Goal: Task Accomplishment & Management: Manage account settings

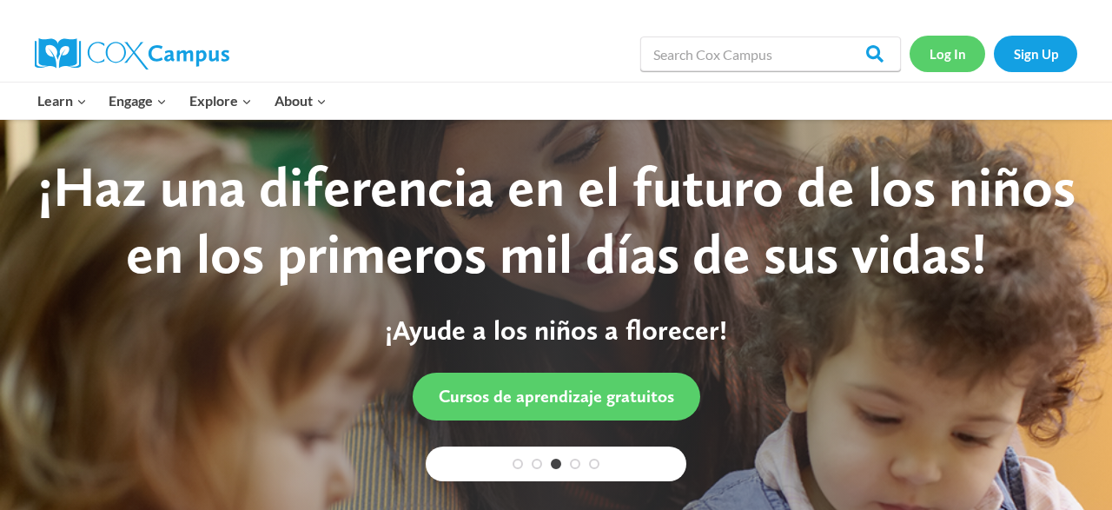
click at [941, 49] on link "Log In" at bounding box center [948, 54] width 76 height 36
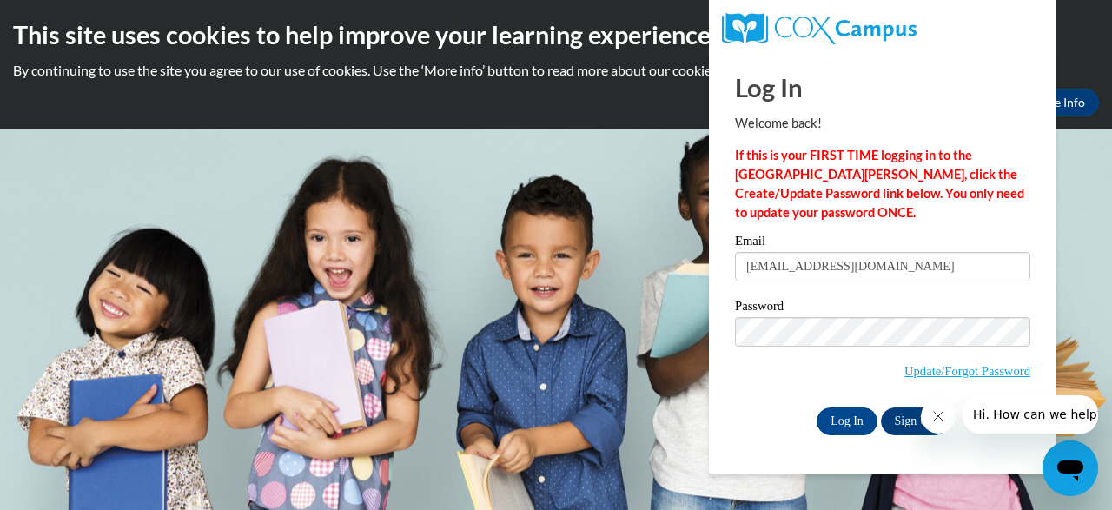
type input "[EMAIL_ADDRESS][DOMAIN_NAME]"
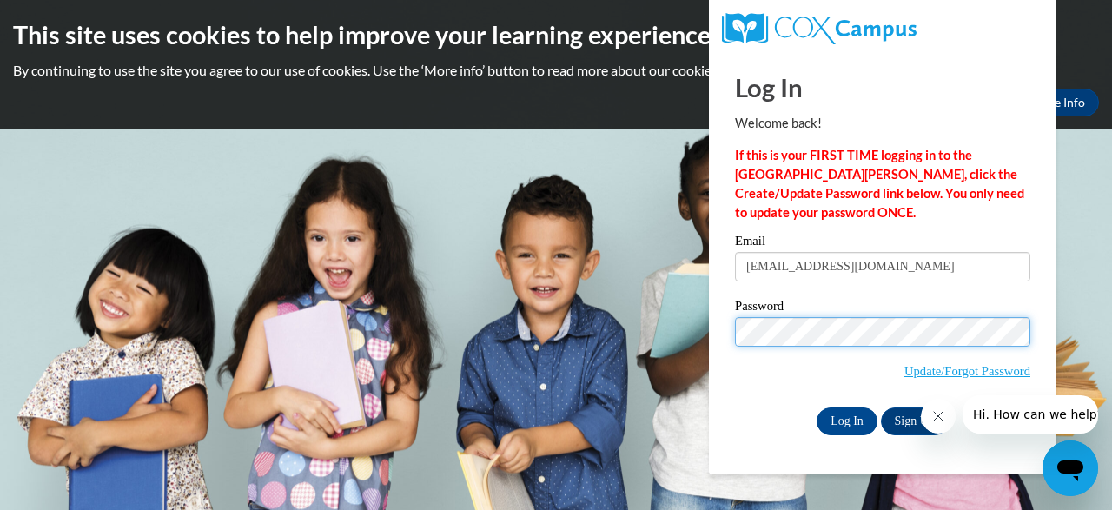
click at [817, 407] on input "Log In" at bounding box center [847, 421] width 61 height 28
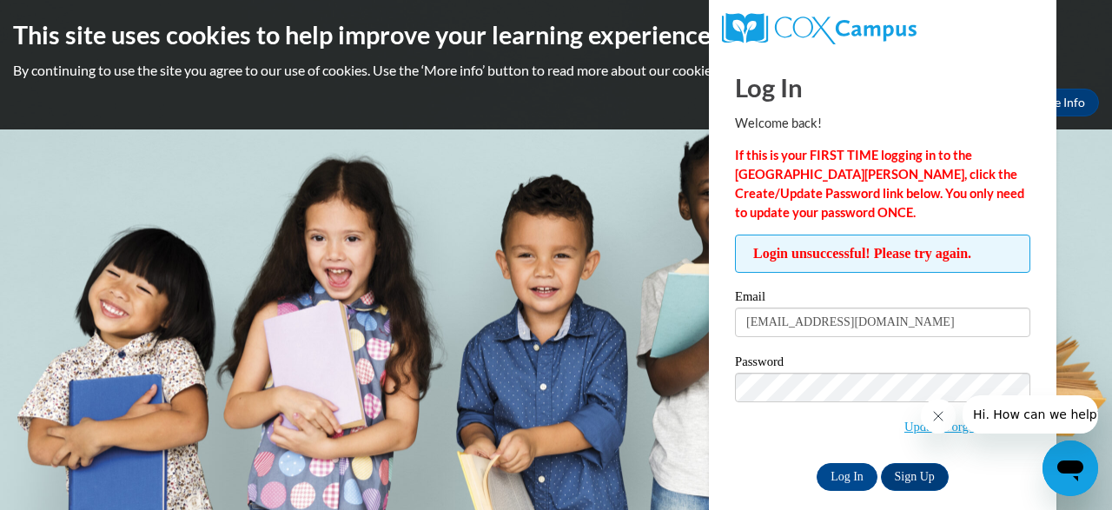
click at [831, 427] on span "Update/Forgot Password" at bounding box center [882, 409] width 295 height 72
click at [963, 427] on div at bounding box center [1009, 414] width 177 height 38
click at [946, 417] on button "Close message from company" at bounding box center [938, 416] width 35 height 35
click at [978, 425] on link "Update/Forgot Password" at bounding box center [967, 427] width 126 height 14
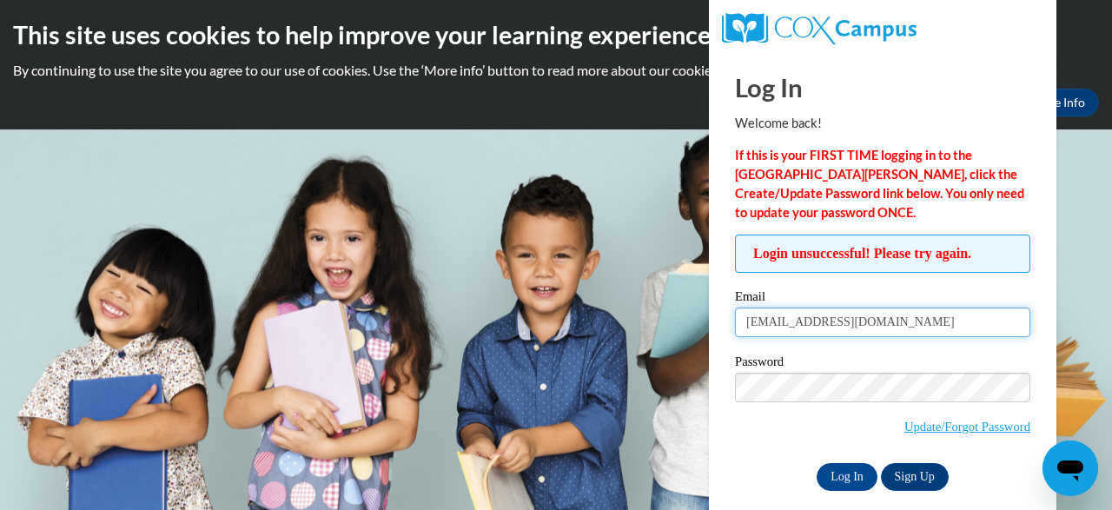
click at [911, 324] on input "[EMAIL_ADDRESS][DOMAIN_NAME]" at bounding box center [882, 323] width 295 height 30
type input "heidi.boone54@enchantedcare.com"
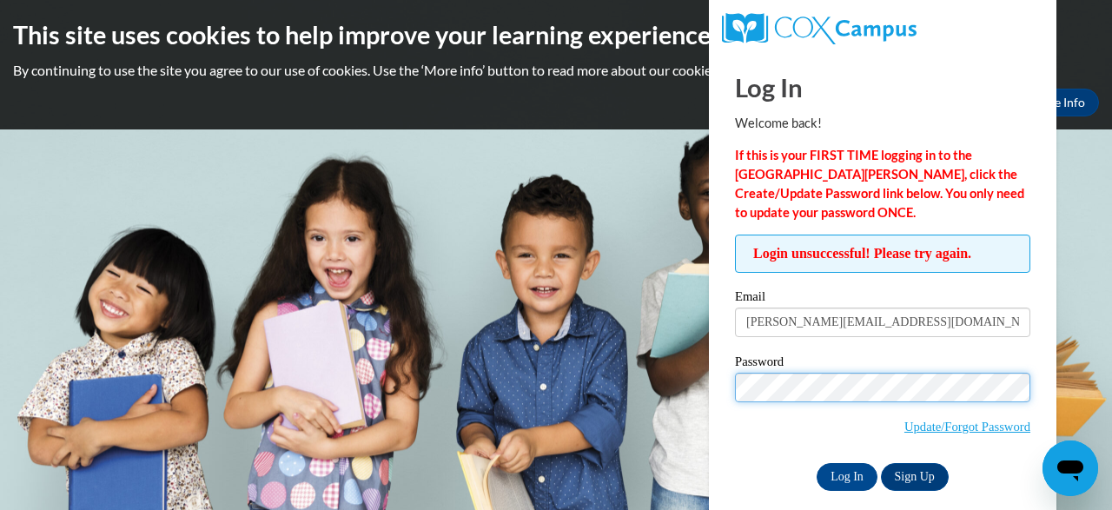
click at [817, 463] on input "Log In" at bounding box center [847, 477] width 61 height 28
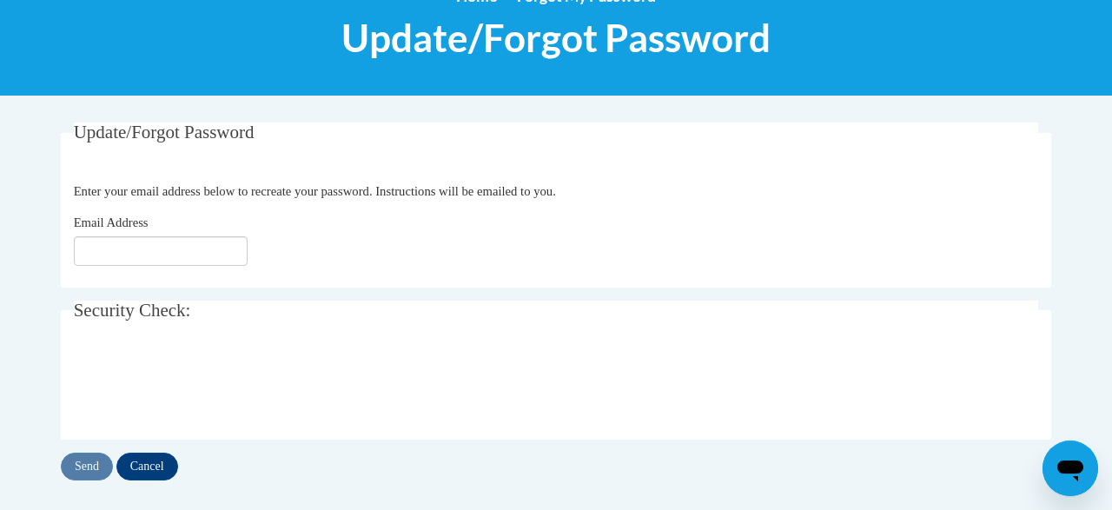
scroll to position [271, 0]
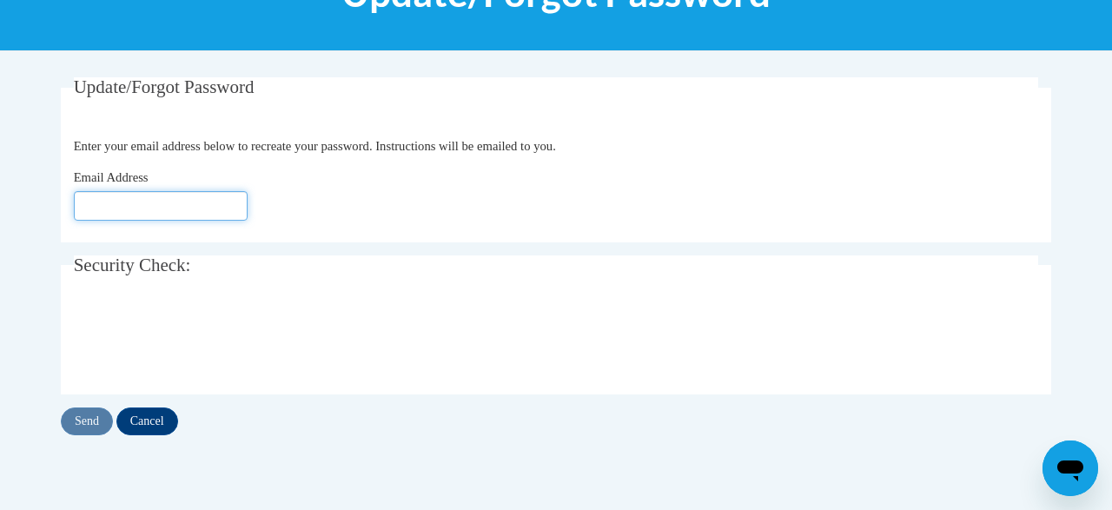
click at [177, 204] on input "Email Address" at bounding box center [161, 206] width 174 height 30
type input "[EMAIL_ADDRESS][DOMAIN_NAME]"
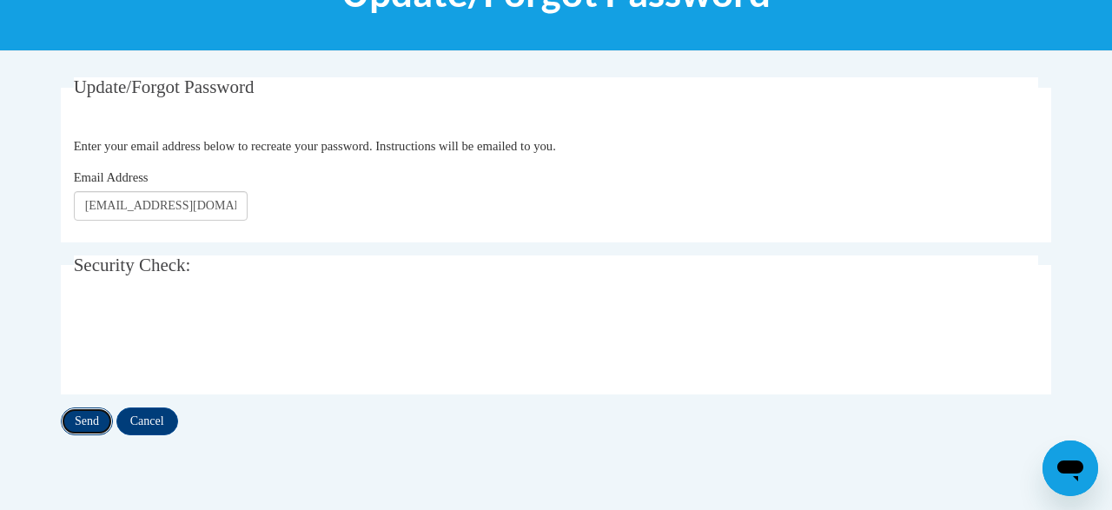
click at [85, 420] on input "Send" at bounding box center [87, 421] width 52 height 28
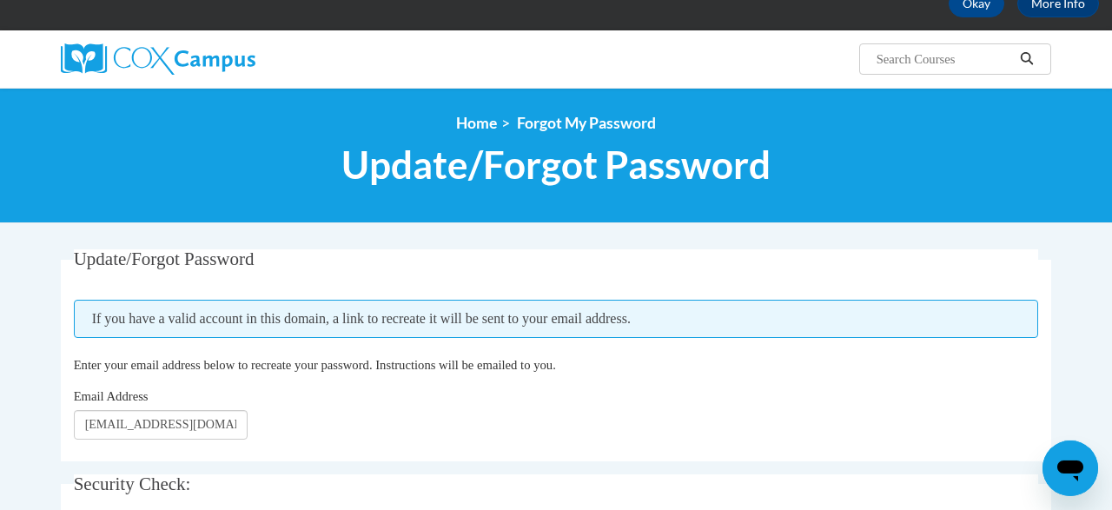
scroll to position [271, 0]
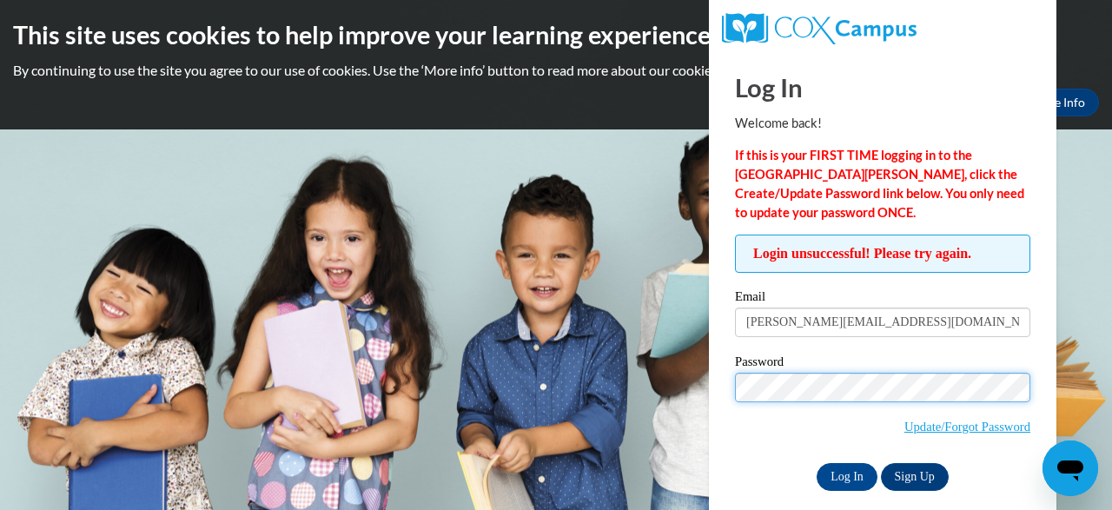
click at [817, 463] on input "Log In" at bounding box center [847, 477] width 61 height 28
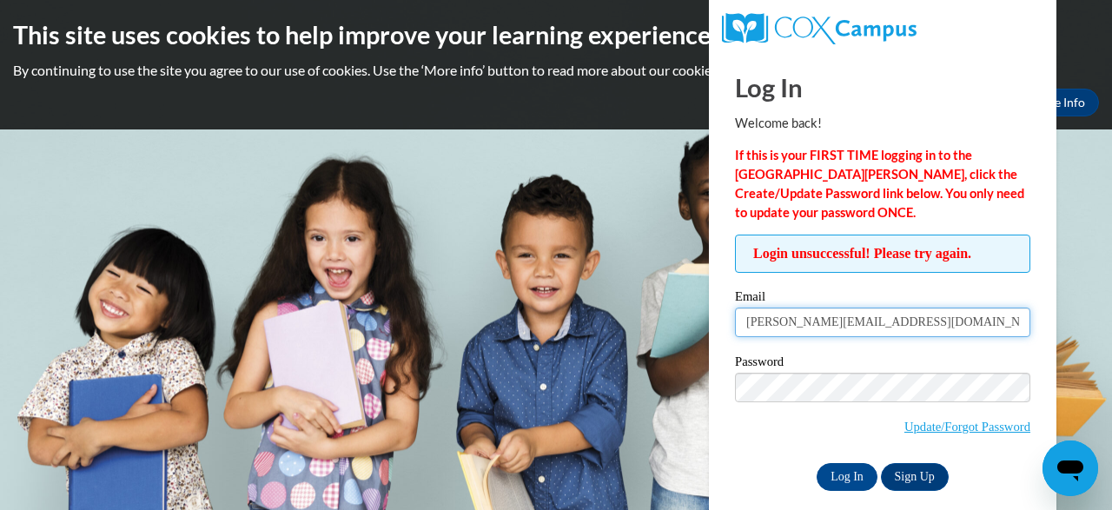
click at [819, 322] on input "heidi.boone54@enchantedcare.com" at bounding box center [882, 323] width 295 height 30
type input "[PERSON_NAME][EMAIL_ADDRESS][DOMAIN_NAME]"
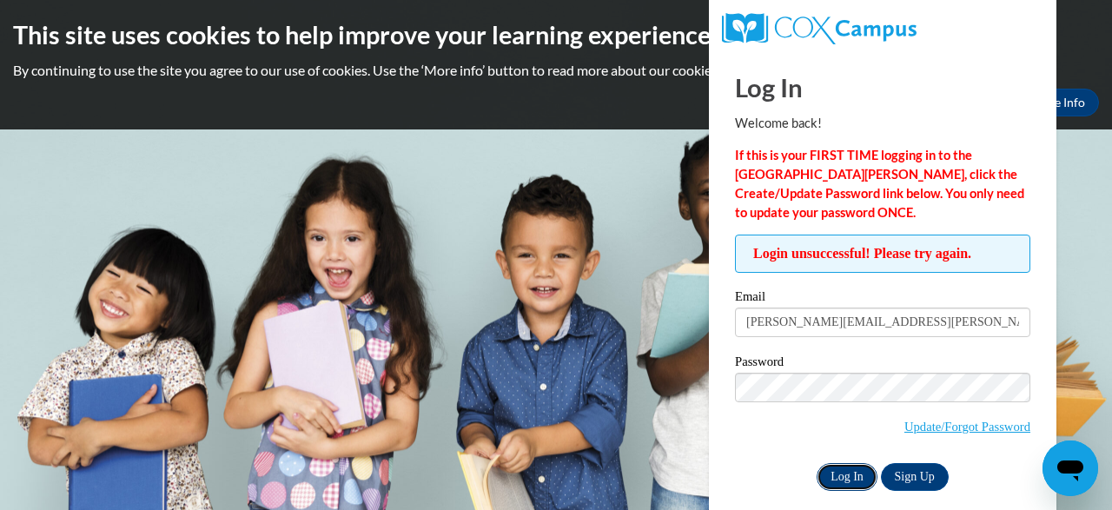
click at [838, 475] on input "Log In" at bounding box center [847, 477] width 61 height 28
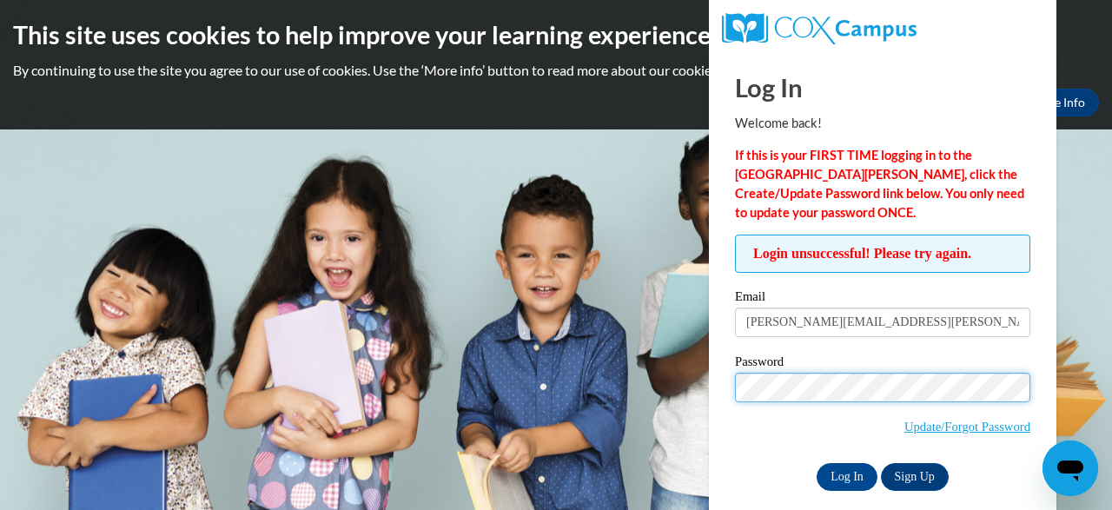
click at [817, 463] on input "Log In" at bounding box center [847, 477] width 61 height 28
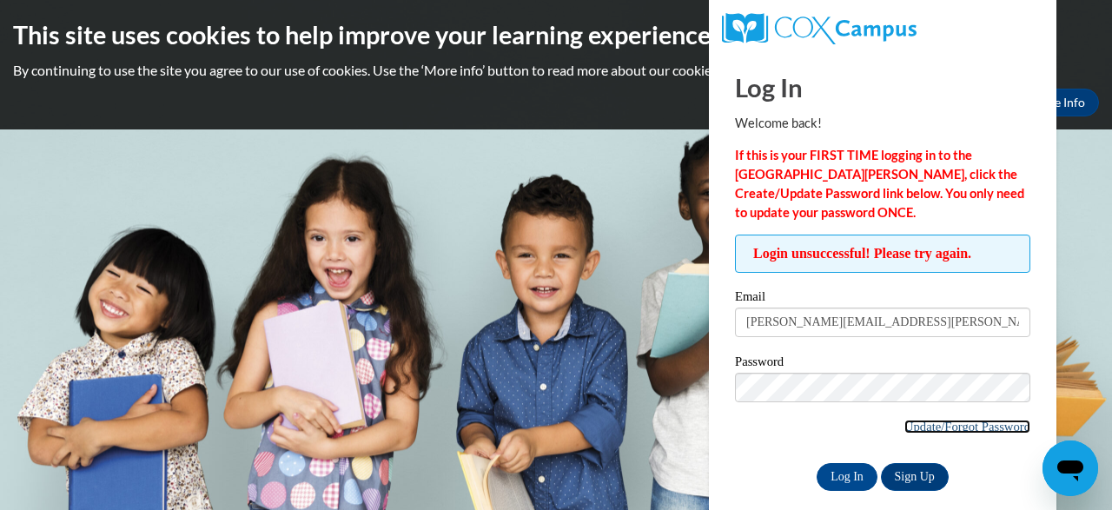
click at [961, 425] on link "Update/Forgot Password" at bounding box center [967, 427] width 126 height 14
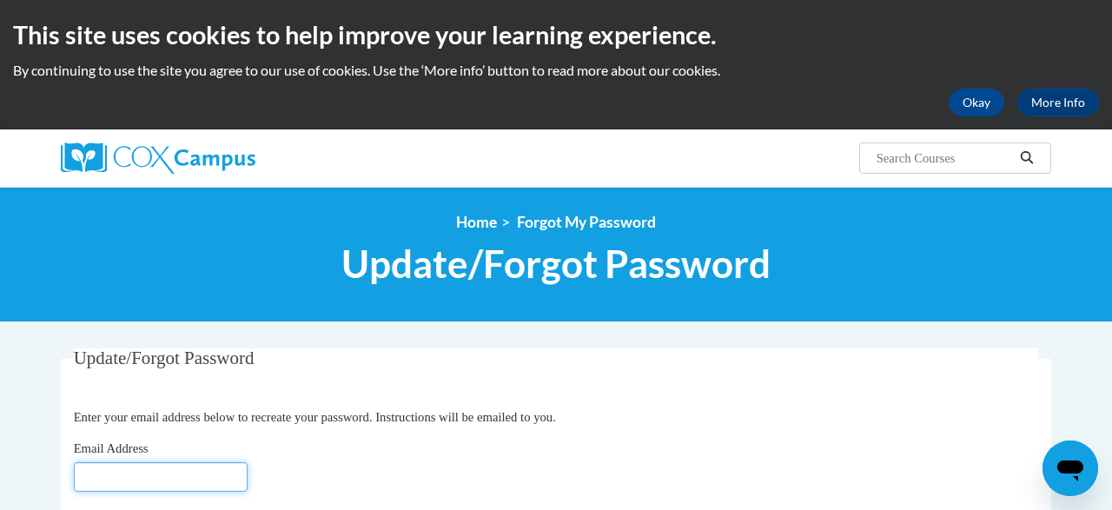
click at [187, 485] on input "Email Address" at bounding box center [161, 477] width 174 height 30
type input "[PERSON_NAME][EMAIL_ADDRESS][DOMAIN_NAME]"
click button "Refresh captcha" at bounding box center [0, 0] width 0 height 0
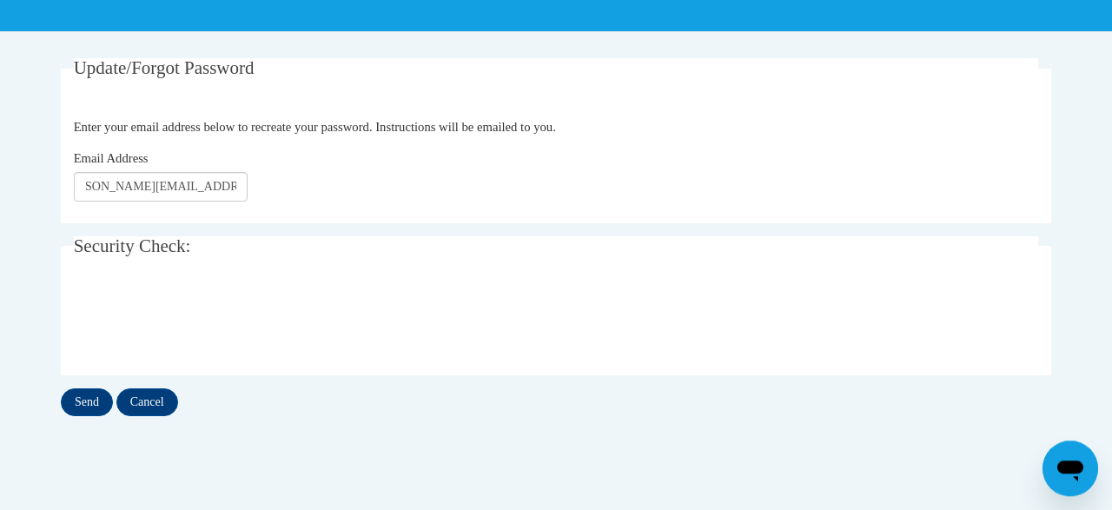
scroll to position [452, 0]
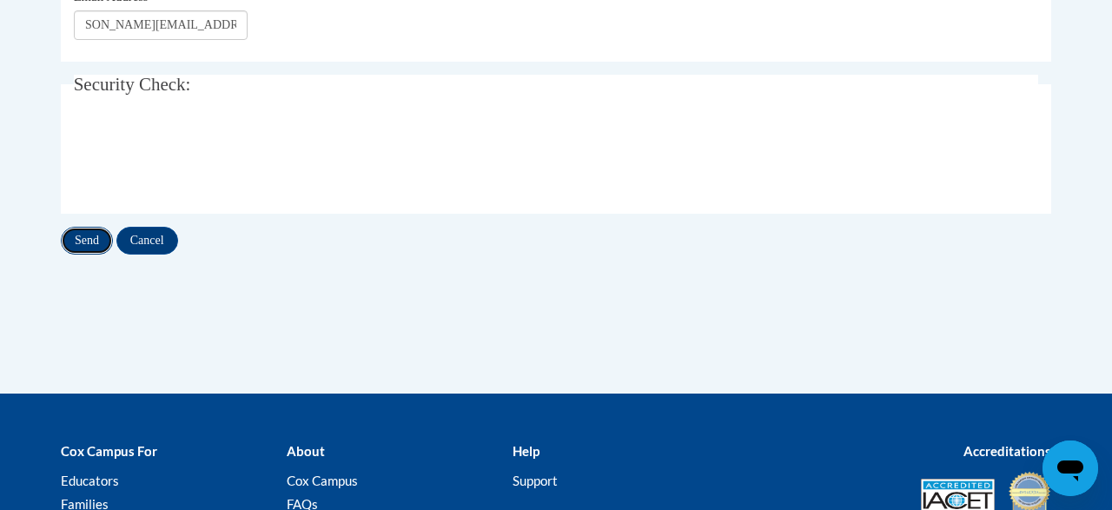
click at [89, 242] on input "Send" at bounding box center [87, 241] width 52 height 28
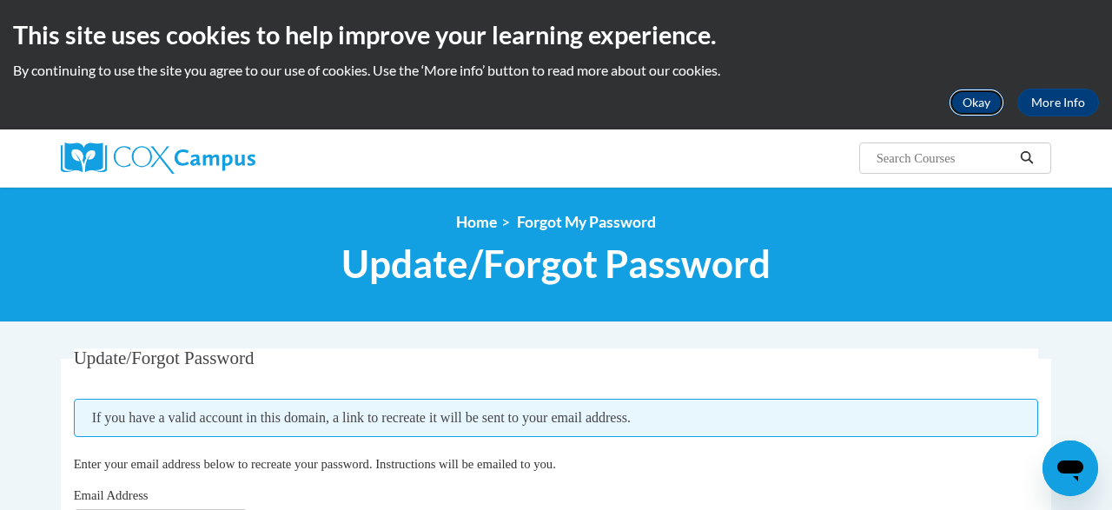
click at [982, 105] on button "Okay" at bounding box center [977, 103] width 56 height 28
